Goal: Task Accomplishment & Management: Complete application form

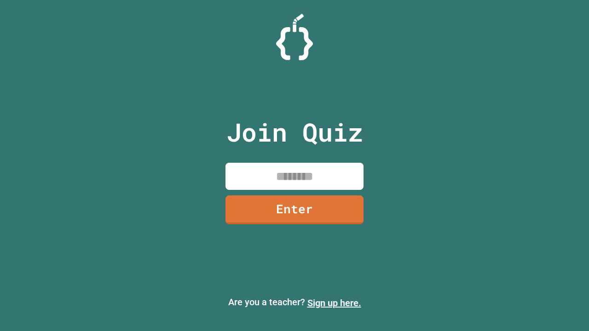
click at [334, 303] on link "Sign up here." at bounding box center [334, 303] width 54 height 11
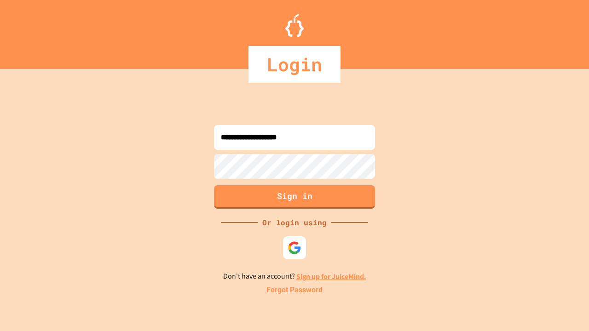
type input "**********"
